Goal: Transaction & Acquisition: Purchase product/service

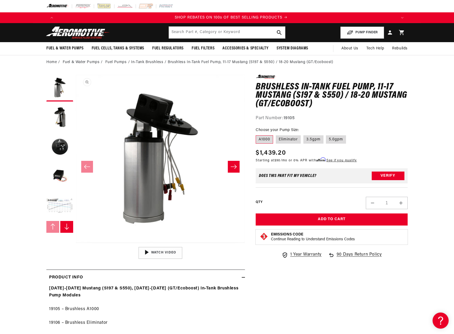
scroll to position [0, 680]
click at [62, 113] on button "Load image 2 in gallery view" at bounding box center [59, 117] width 27 height 27
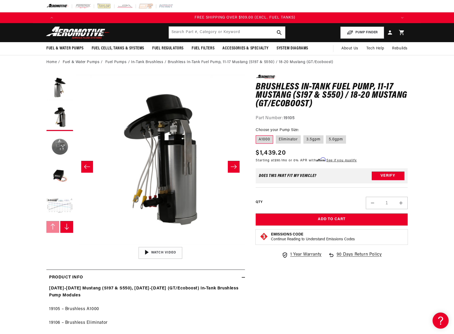
scroll to position [0, 1020]
click at [66, 144] on button "Load image 3 in gallery view" at bounding box center [59, 147] width 27 height 27
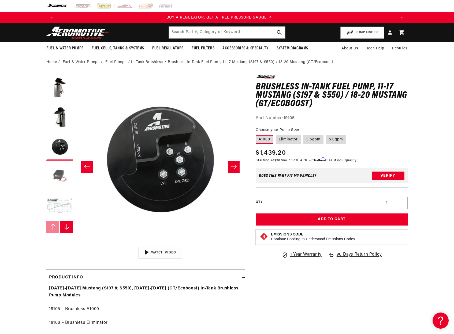
scroll to position [0, 0]
click at [61, 181] on button "Load image 4 in gallery view" at bounding box center [59, 176] width 27 height 27
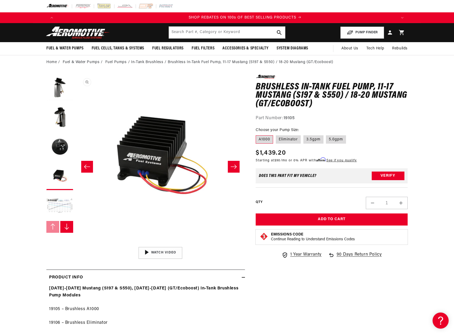
scroll to position [0, 680]
click at [58, 205] on button "Load image 5 in gallery view" at bounding box center [59, 206] width 27 height 27
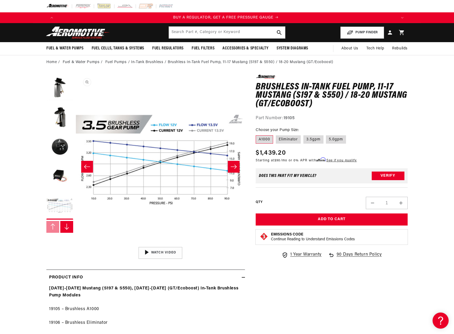
scroll to position [0, 0]
click at [71, 223] on button "Slide right" at bounding box center [66, 227] width 13 height 12
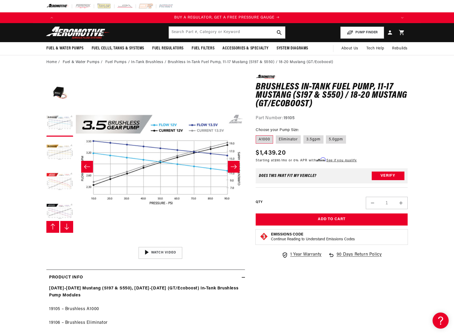
scroll to position [88, 0]
click at [65, 152] on button "Load image 6 in gallery view" at bounding box center [59, 147] width 27 height 27
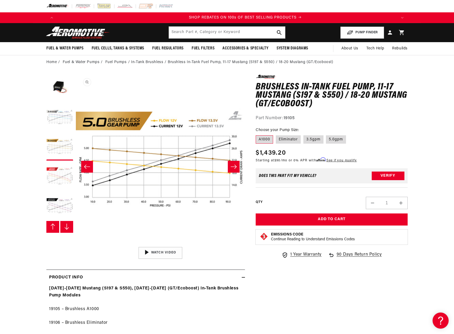
scroll to position [0, 0]
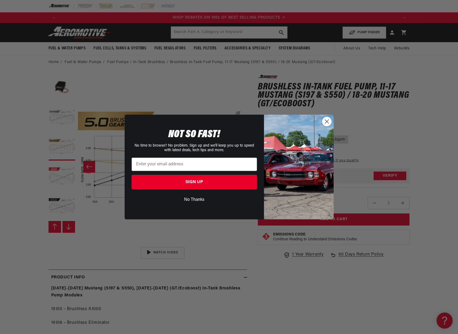
click at [325, 122] on circle "Close dialog" at bounding box center [326, 121] width 9 height 9
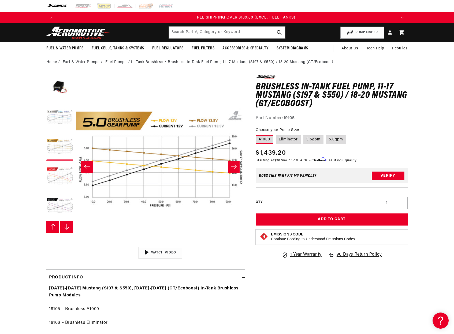
scroll to position [0, 1020]
click at [338, 138] on label "5.0gpm" at bounding box center [336, 139] width 20 height 9
click at [327, 134] on input "5.0gpm" at bounding box center [326, 134] width 0 height 0
radio input "true"
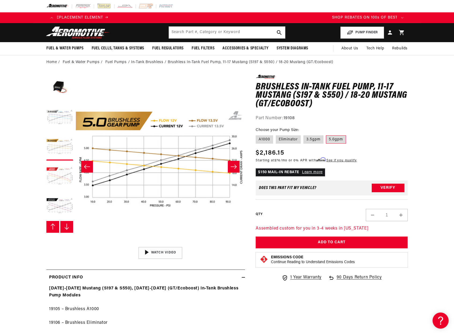
click at [259, 135] on fieldset "Choose your Pump Size: A1000 Eliminator 3.5gpm 5.0gpm" at bounding box center [332, 135] width 152 height 17
click at [265, 139] on label "A1000" at bounding box center [264, 139] width 17 height 9
click at [257, 134] on input "A1000" at bounding box center [257, 134] width 0 height 0
radio input "true"
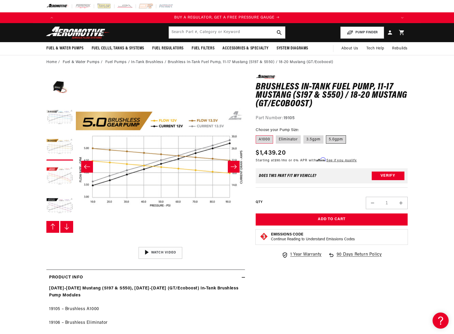
click at [335, 138] on label "5.0gpm" at bounding box center [336, 139] width 20 height 9
click at [327, 134] on input "5.0gpm" at bounding box center [326, 134] width 0 height 0
radio input "true"
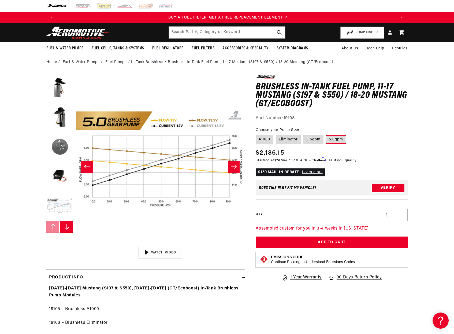
scroll to position [0, 340]
click at [64, 88] on button "Load image 1 in gallery view" at bounding box center [59, 88] width 27 height 27
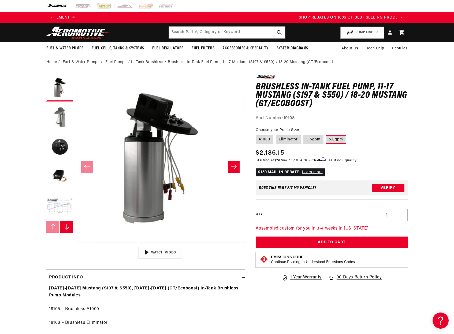
click at [62, 118] on button "Load image 2 in gallery view" at bounding box center [59, 117] width 27 height 27
